Goal: Navigation & Orientation: Go to known website

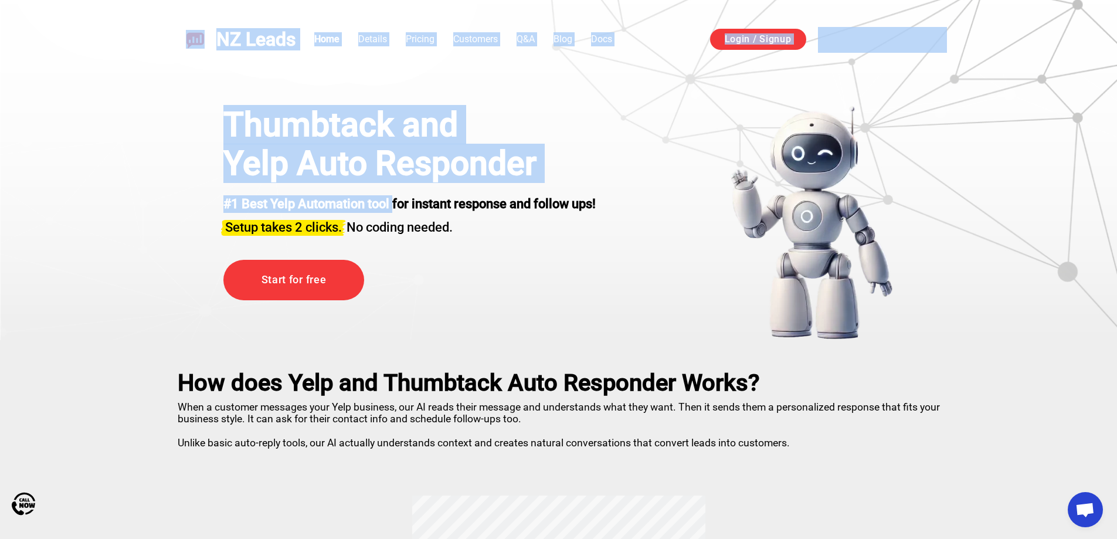
drag, startPoint x: 293, startPoint y: 118, endPoint x: 398, endPoint y: 208, distance: 137.7
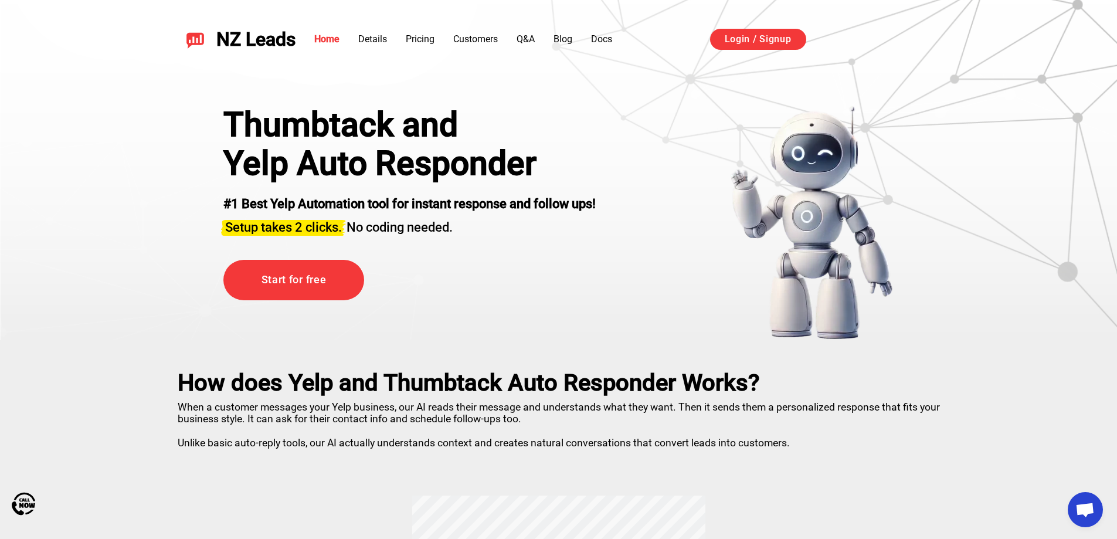
click at [469, 219] on h3 "Setup takes 2 clicks. No coding needed." at bounding box center [409, 224] width 372 height 23
